Goal: Task Accomplishment & Management: Use online tool/utility

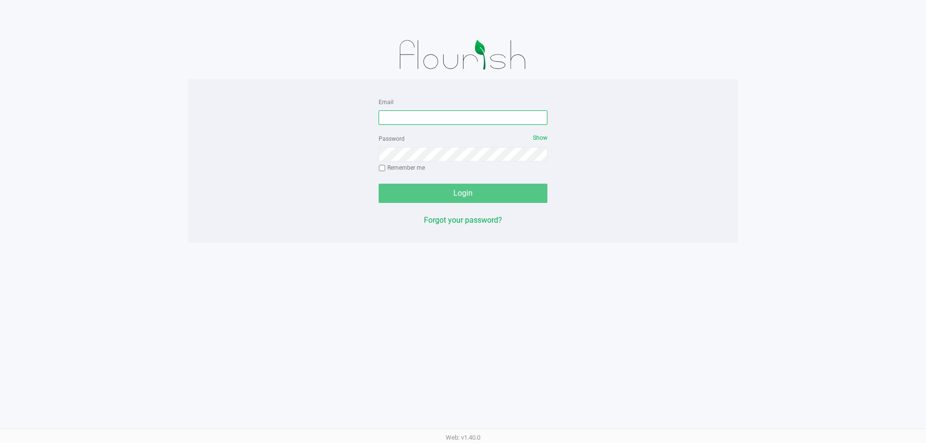
click at [468, 119] on input "Email" at bounding box center [463, 117] width 169 height 14
type input "[EMAIL_ADDRESS][DOMAIN_NAME]"
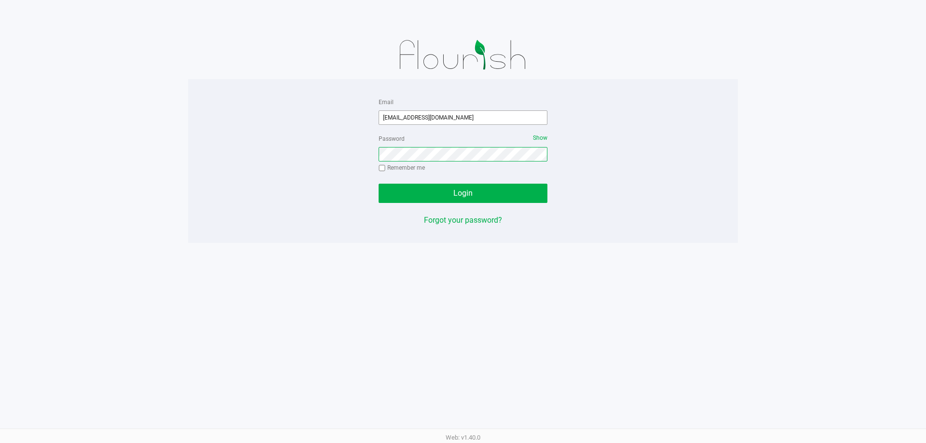
click at [379, 184] on button "Login" at bounding box center [463, 193] width 169 height 19
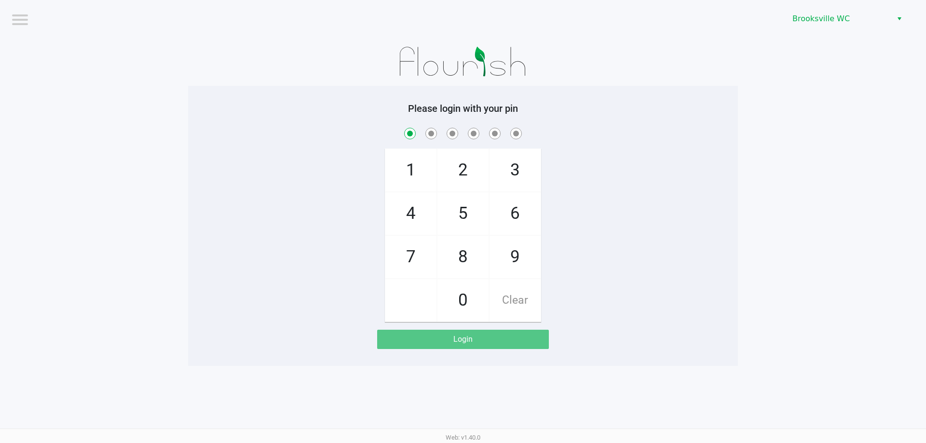
checkbox input "true"
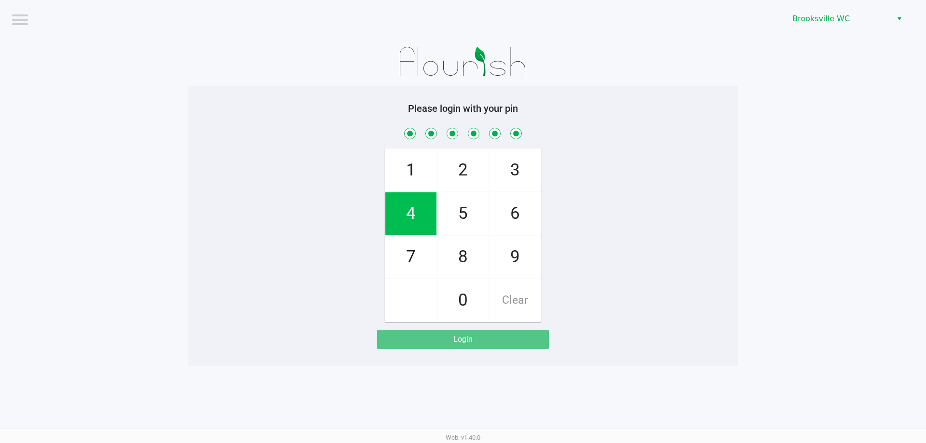
checkbox input "true"
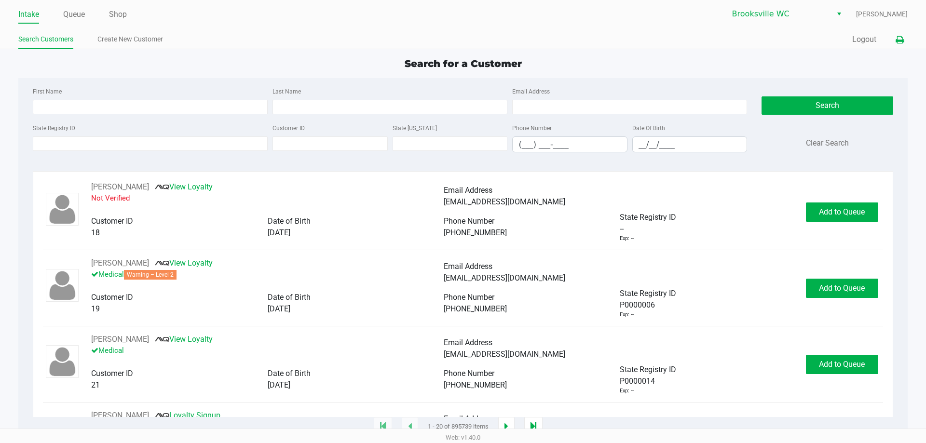
click at [896, 41] on icon at bounding box center [899, 40] width 8 height 7
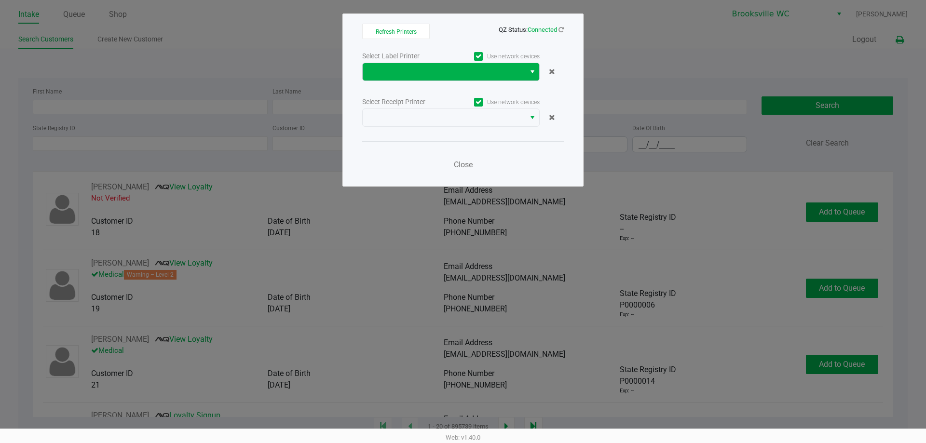
click at [530, 78] on button "Select" at bounding box center [532, 71] width 14 height 17
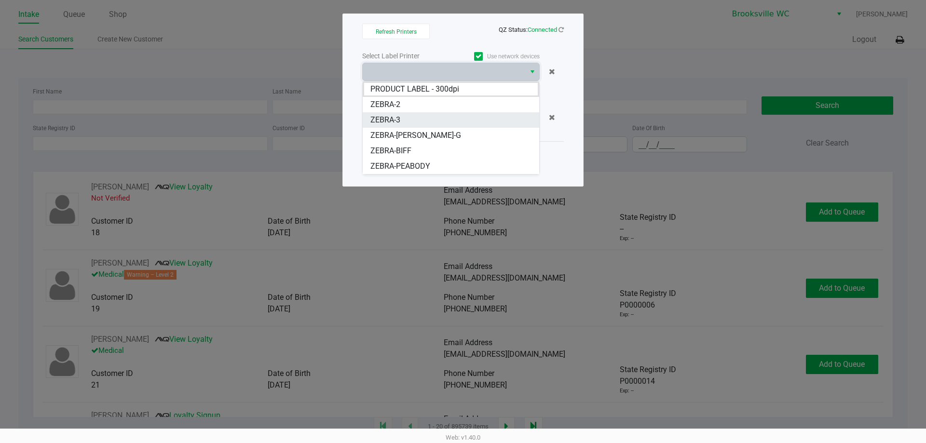
click at [439, 123] on li "ZEBRA-3" at bounding box center [451, 119] width 176 height 15
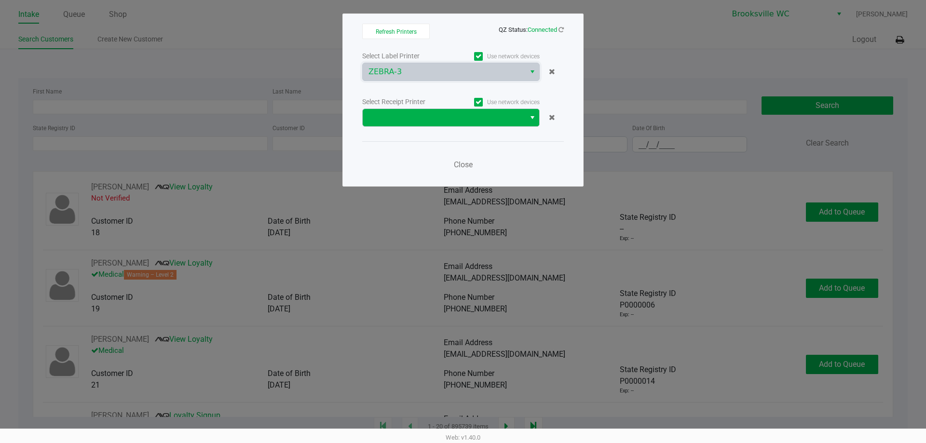
click at [531, 120] on span "Select" at bounding box center [533, 118] width 8 height 12
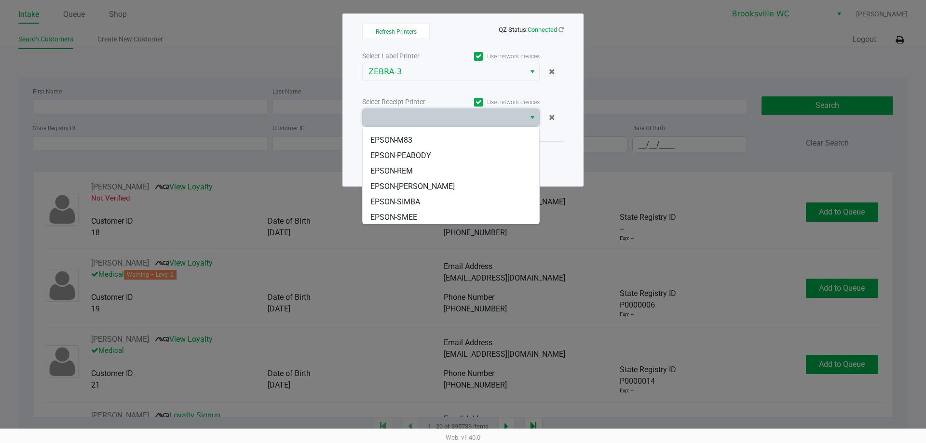
scroll to position [73, 0]
click at [416, 169] on li "EPSON-REM" at bounding box center [451, 169] width 176 height 15
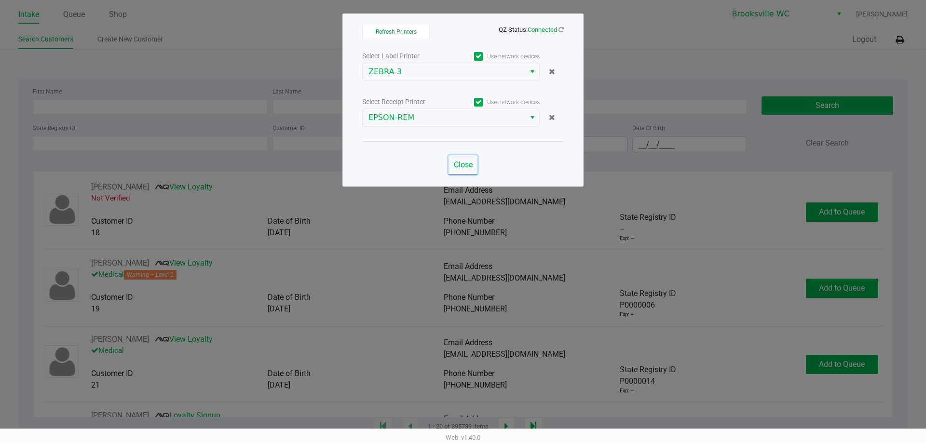
drag, startPoint x: 464, startPoint y: 165, endPoint x: 237, endPoint y: 84, distance: 241.1
click at [464, 164] on span "Close" at bounding box center [463, 164] width 19 height 9
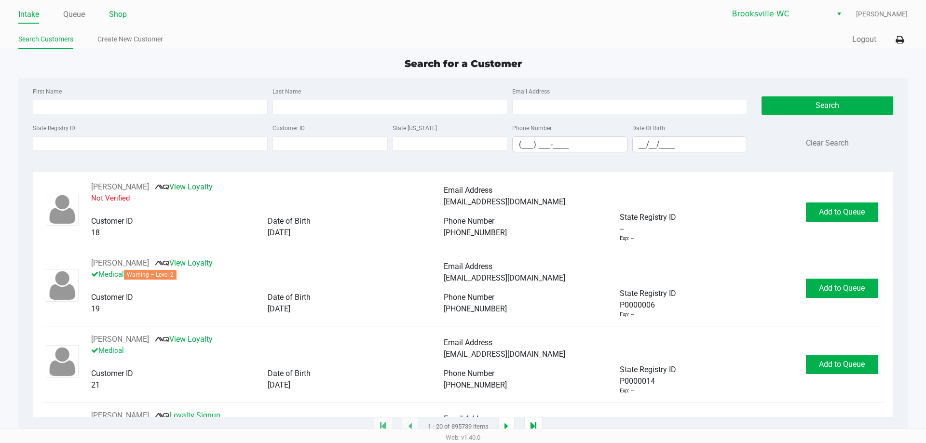
click at [118, 13] on link "Shop" at bounding box center [118, 15] width 18 height 14
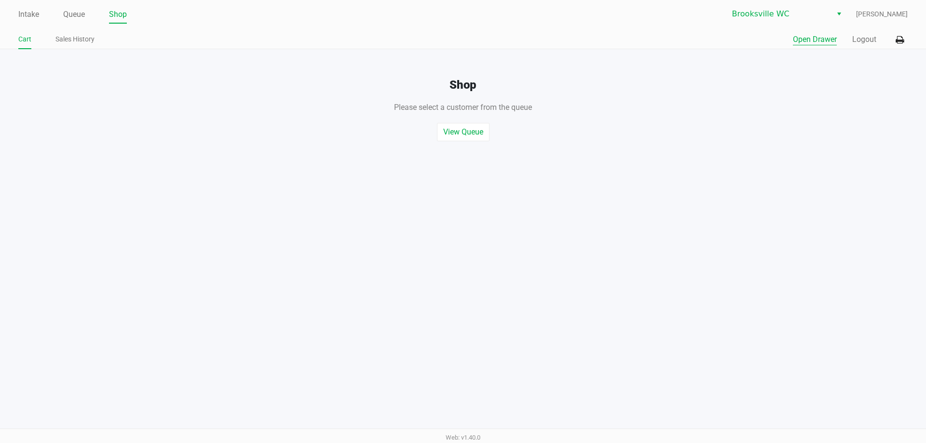
click at [822, 40] on button "Open Drawer" at bounding box center [815, 40] width 44 height 12
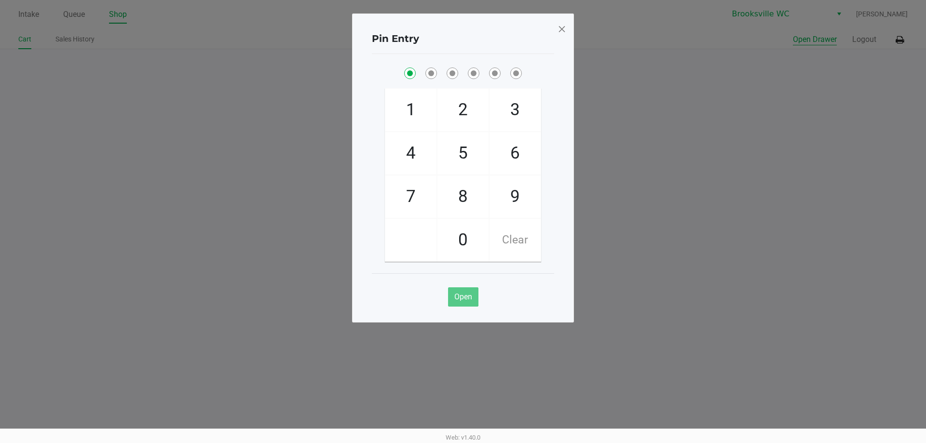
checkbox input "true"
checkbox input "false"
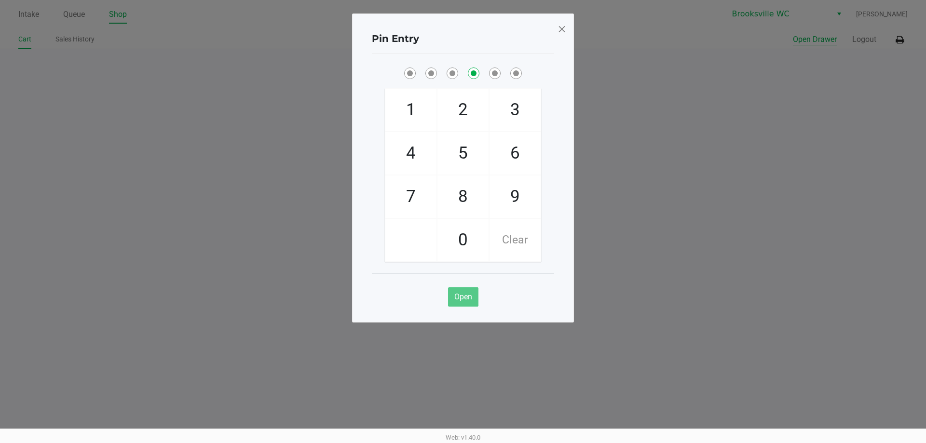
checkbox input "false"
checkbox input "true"
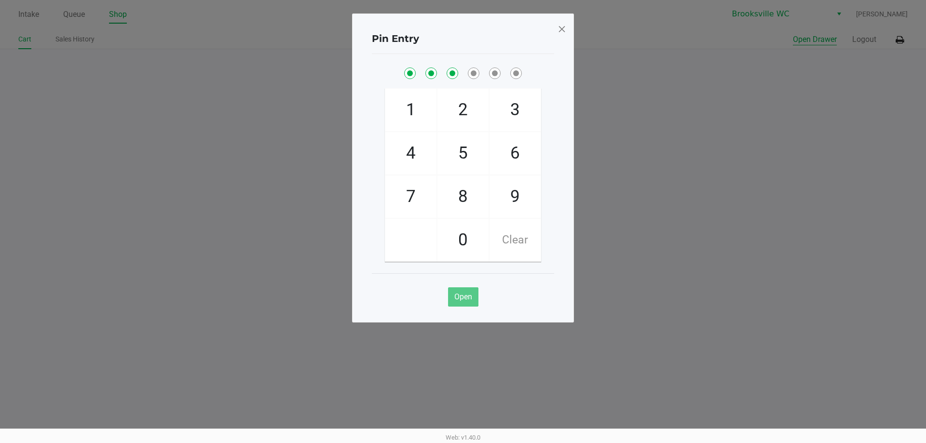
checkbox input "true"
